Goal: Transaction & Acquisition: Purchase product/service

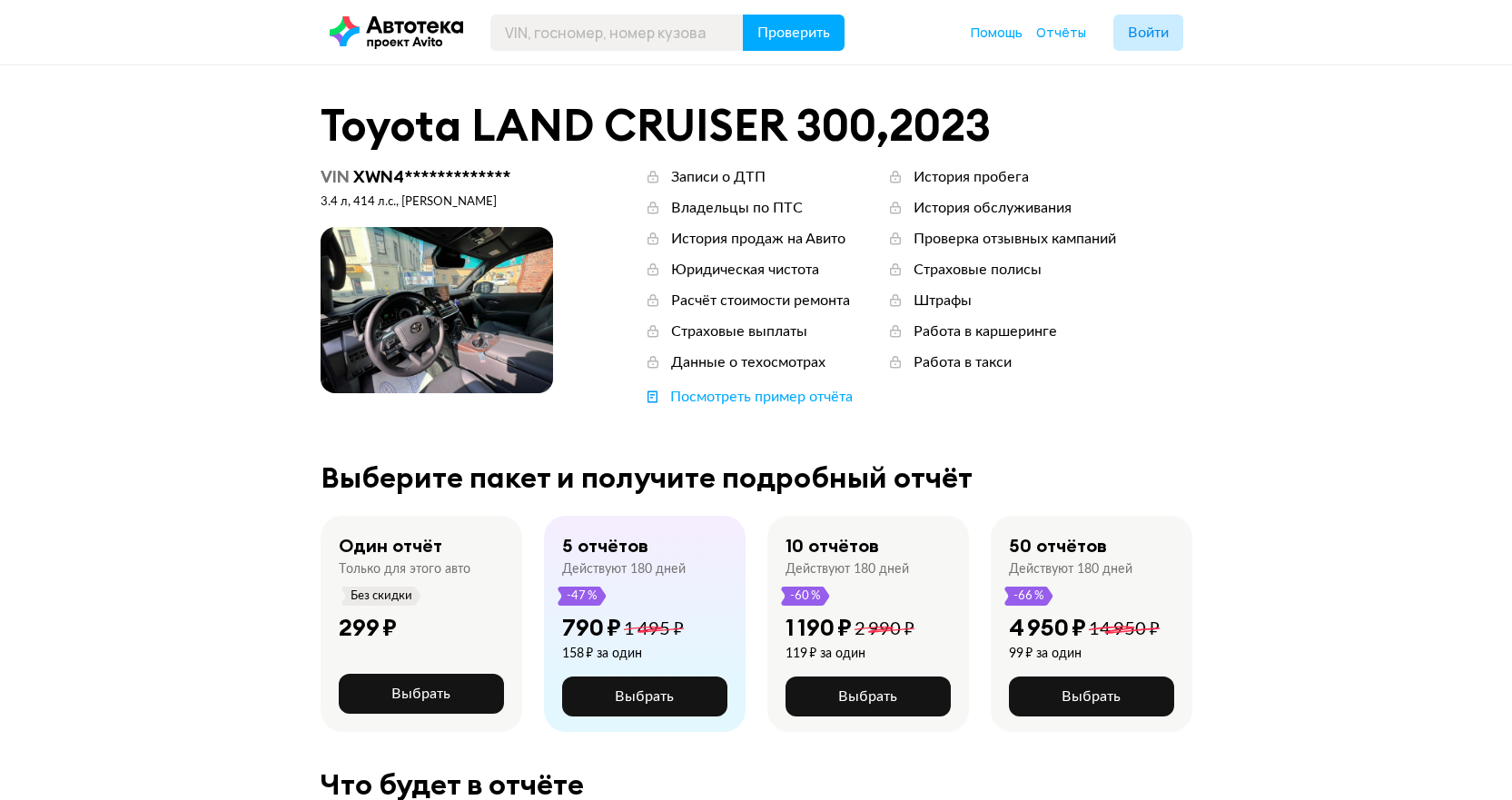
click at [433, 313] on span at bounding box center [437, 310] width 233 height 166
drag, startPoint x: 331, startPoint y: 205, endPoint x: 444, endPoint y: 195, distance: 113.4
click at [444, 195] on div "3.4 л, 414 л.c., черный" at bounding box center [437, 202] width 233 height 16
click at [476, 194] on div "3.4 л, 414 л.c., черный" at bounding box center [437, 202] width 233 height 16
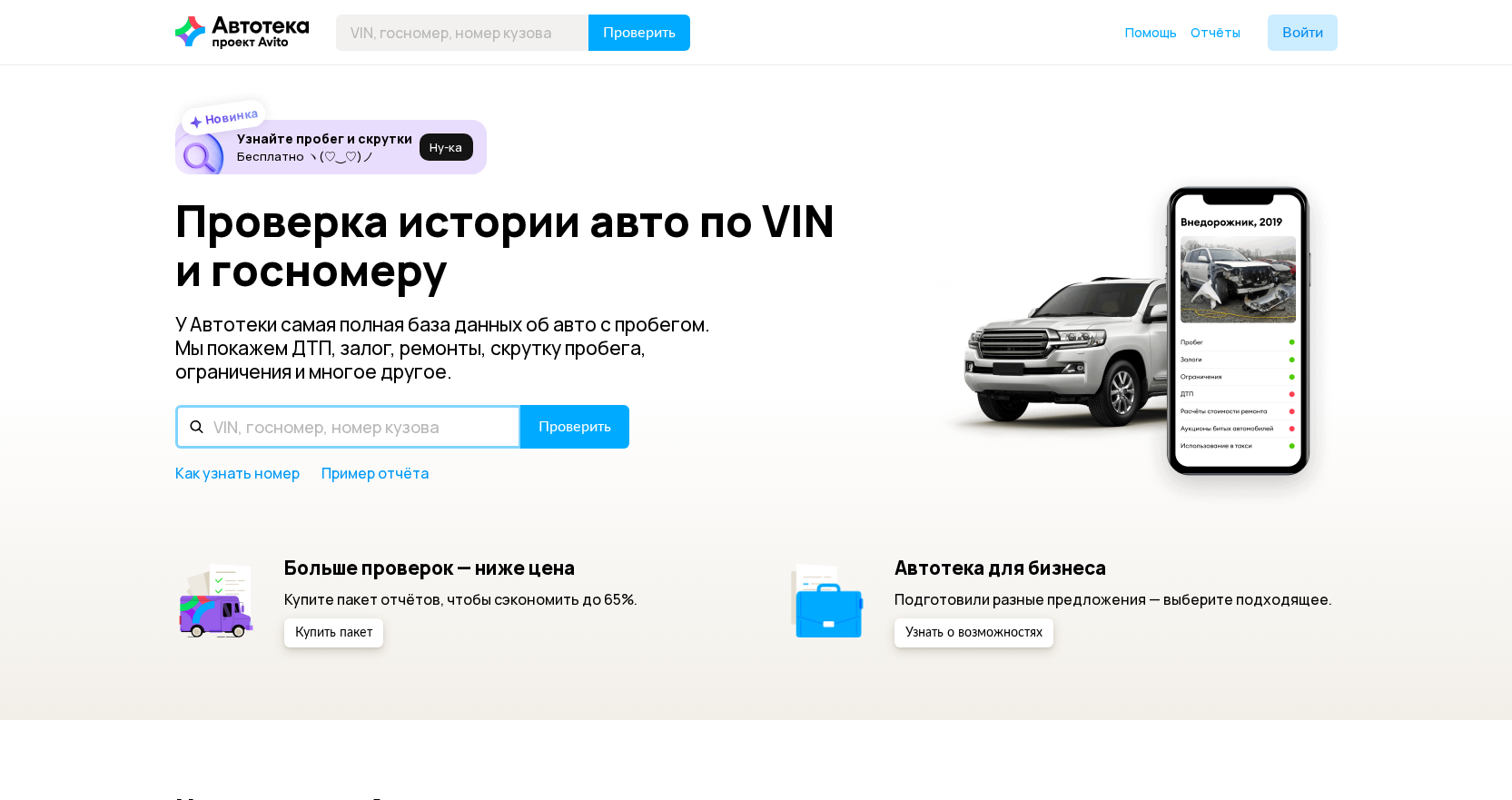
click at [307, 432] on input "text" at bounding box center [348, 426] width 346 height 43
type input "Ч"
type input "С230КС180"
click at [520, 405] on button "Проверить" at bounding box center [574, 426] width 109 height 43
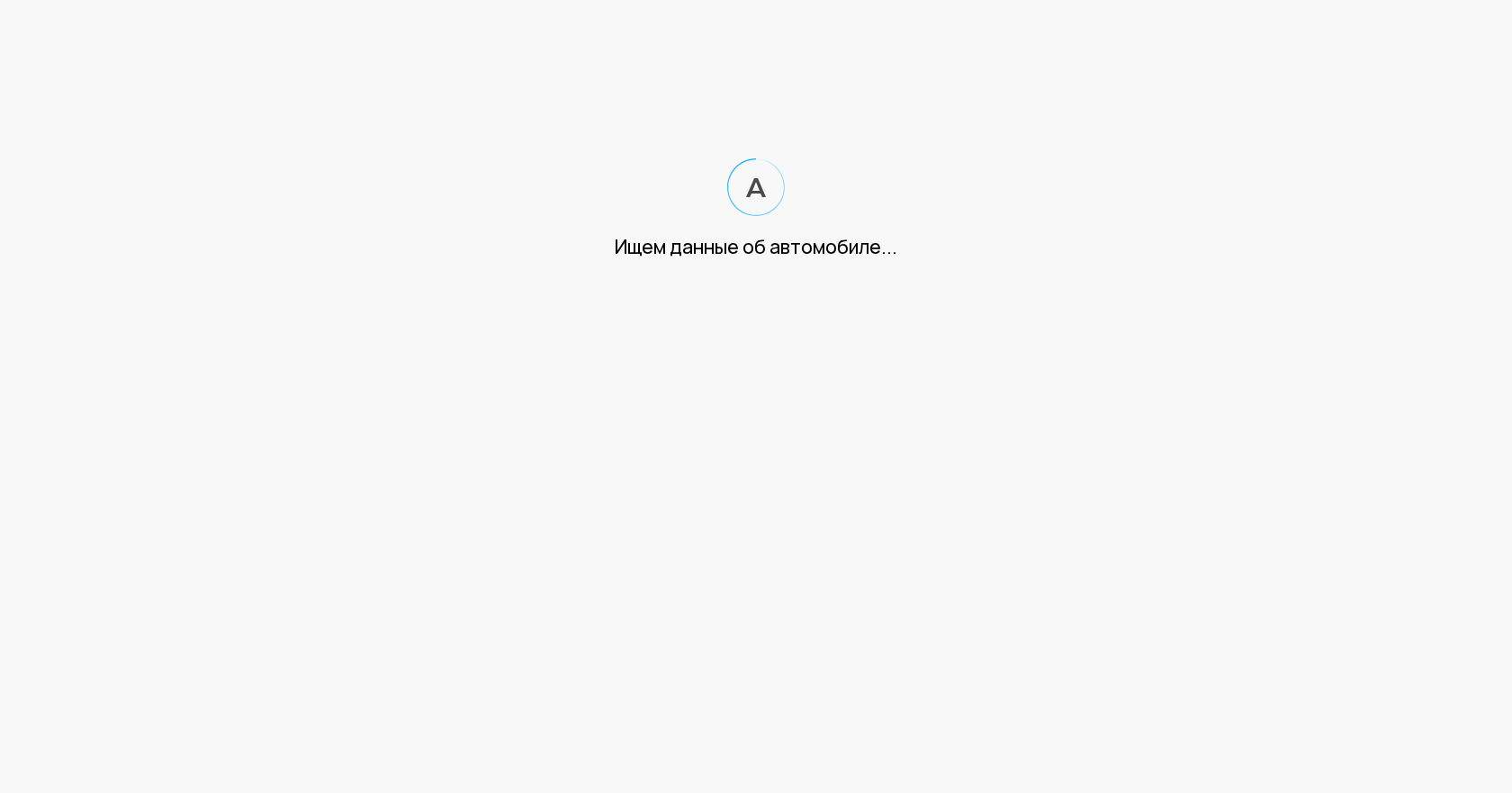
drag, startPoint x: 608, startPoint y: 488, endPoint x: 793, endPoint y: 365, distance: 222.2
drag, startPoint x: 793, startPoint y: 365, endPoint x: 931, endPoint y: 298, distance: 153.4
click at [931, 296] on html "Ищем данные об автомобиле..." at bounding box center [756, 148] width 1512 height 296
